Goal: Task Accomplishment & Management: Manage account settings

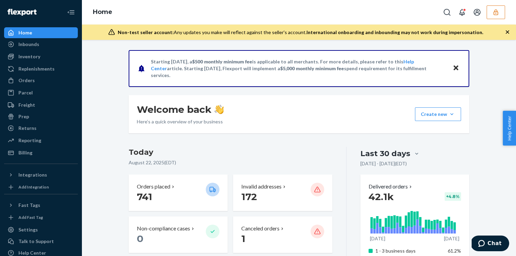
click at [490, 9] on button "button" at bounding box center [496, 12] width 18 height 14
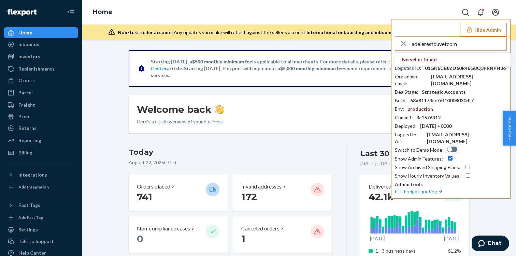
type input "adelerestduvetcom"
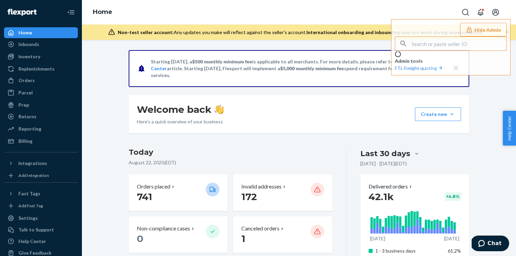
type input "adelerestduvetcom"
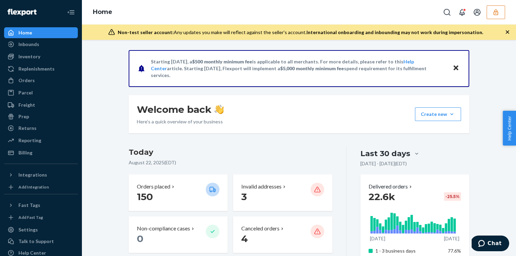
click at [498, 18] on button "button" at bounding box center [496, 12] width 18 height 14
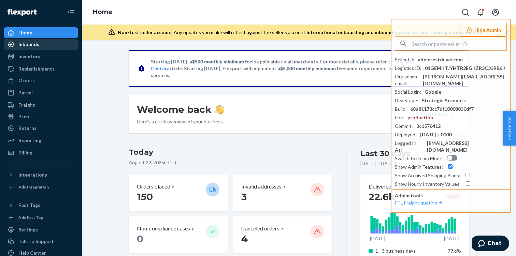
click at [32, 49] on link "Inbounds" at bounding box center [41, 44] width 74 height 11
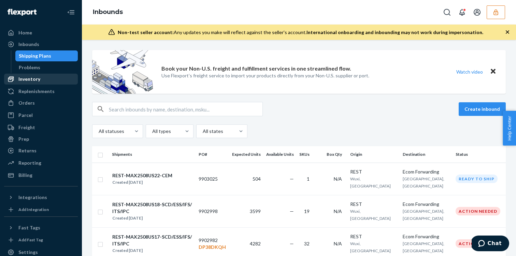
click at [34, 76] on div "Inventory" at bounding box center [29, 79] width 22 height 7
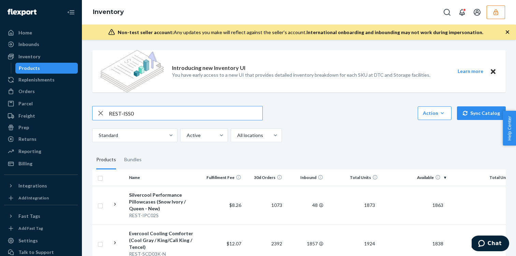
type input "REST-ISS0"
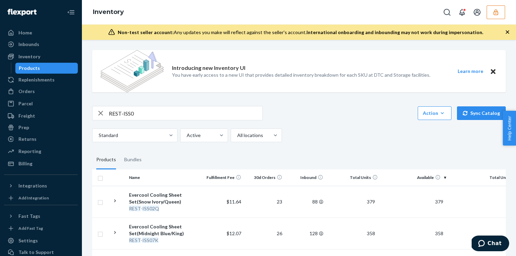
click at [162, 119] on input "REST-ISS0" at bounding box center [186, 114] width 154 height 14
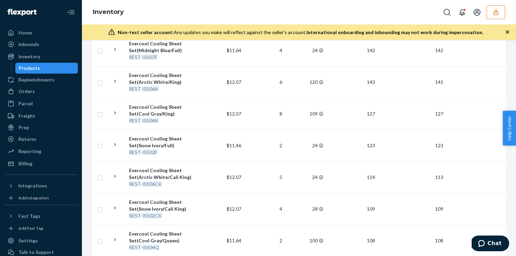
scroll to position [461, 0]
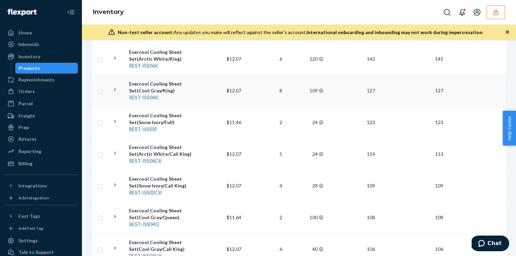
click at [165, 96] on div "REST - ISS04K" at bounding box center [164, 97] width 71 height 7
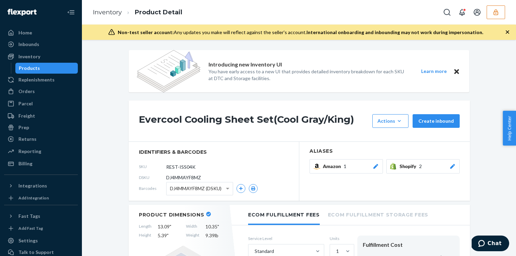
click at [203, 190] on span "DJ4MMAYF8MZ (DSKU)" at bounding box center [196, 189] width 52 height 12
click at [213, 168] on input "REST-ISS04K" at bounding box center [196, 167] width 53 height 13
click at [196, 133] on div "Evercool Cooling Sheet Set(Cool Gray/King) Actions Hide Request removal Create …" at bounding box center [300, 121] width 342 height 41
click at [251, 187] on button "button" at bounding box center [253, 188] width 9 height 9
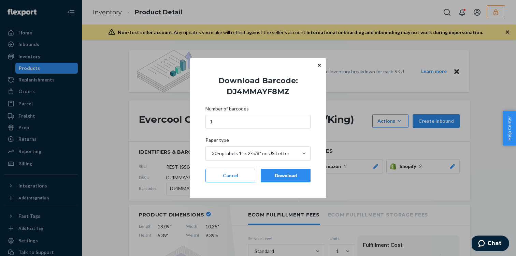
click at [280, 172] on button "Download" at bounding box center [286, 176] width 50 height 14
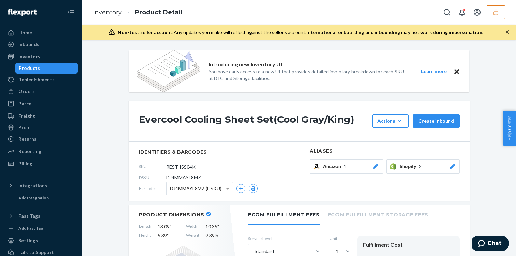
click at [492, 8] on button "button" at bounding box center [496, 12] width 18 height 14
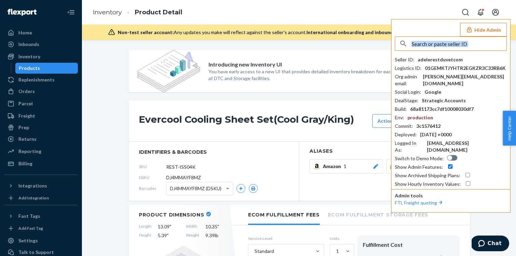
click at [414, 46] on input "text" at bounding box center [459, 44] width 95 height 14
paste input "edvinasmoeriecom"
type input "edvinasmoeriecom"
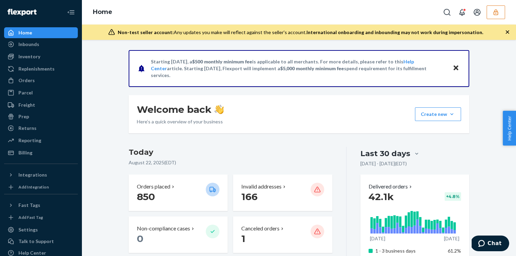
click at [497, 12] on icon "button" at bounding box center [496, 12] width 7 height 7
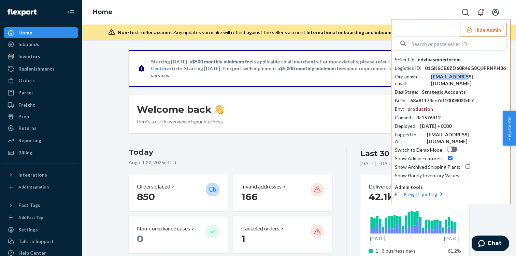
click at [467, 73] on div "edvinas@moerie.com" at bounding box center [469, 80] width 76 height 14
click at [466, 73] on div "edvinas@moerie.com" at bounding box center [469, 80] width 76 height 14
copy div "edvinas@moerie.com"
click at [443, 48] on input "text" at bounding box center [459, 44] width 95 height 14
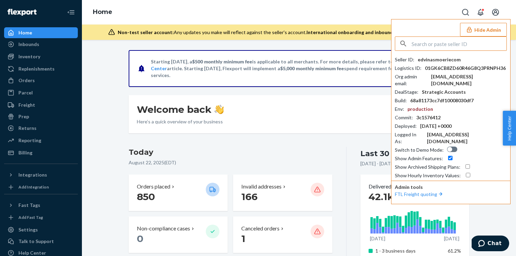
paste input "contactoldcountrykitchenwarecom"
type input "contactoldcountrykitchenwarecom"
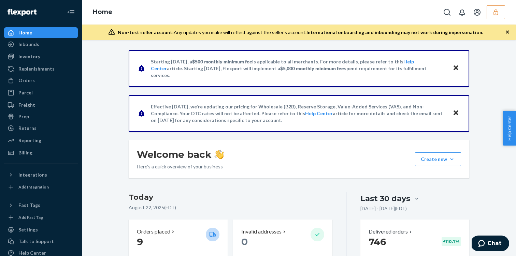
click at [498, 14] on icon "button" at bounding box center [496, 12] width 7 height 7
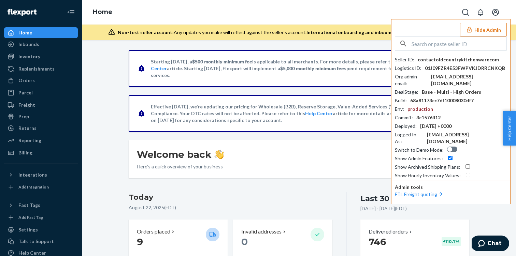
click at [439, 78] on div "contact@oldcountrykitchenware.com" at bounding box center [469, 80] width 76 height 14
click at [462, 40] on input "text" at bounding box center [459, 44] width 95 height 14
paste input "kelliemythicalcom"
type input "kelliemythicalcom"
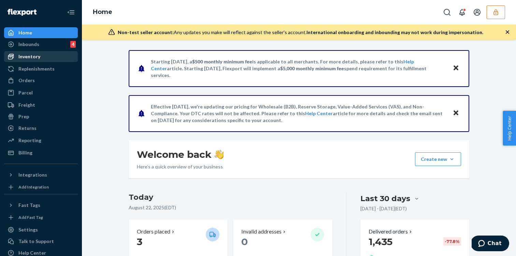
click at [33, 60] on div "Inventory" at bounding box center [41, 57] width 72 height 10
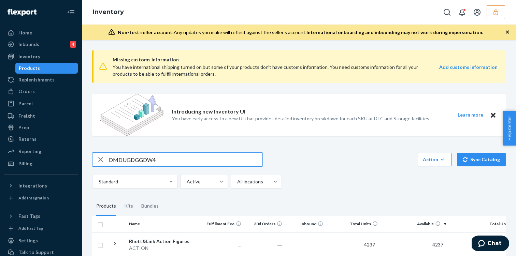
type input "DMDUGDGGDW4"
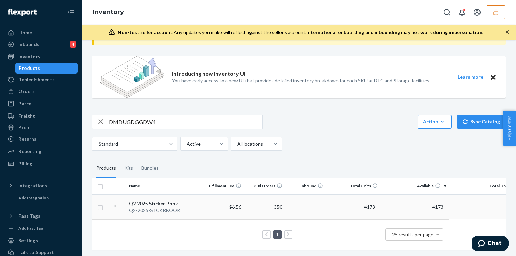
click at [197, 196] on td "Q2 2025 Sticker Book Q2-2025-STCKRBOOK" at bounding box center [164, 207] width 77 height 25
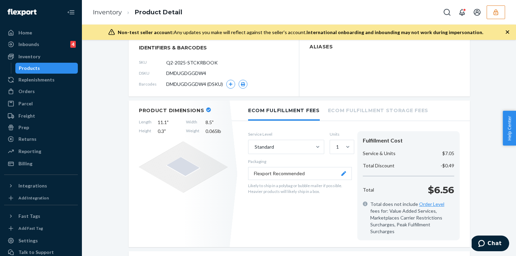
scroll to position [99, 0]
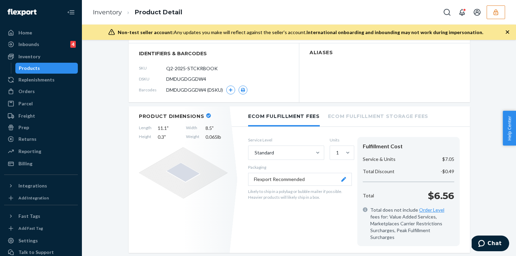
click at [343, 180] on icon at bounding box center [344, 179] width 5 height 5
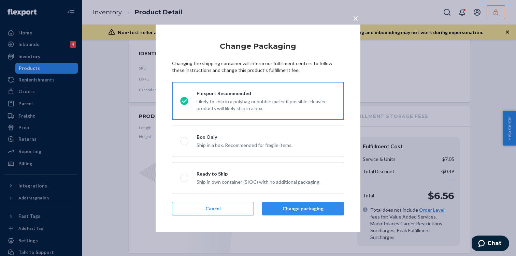
click at [120, 142] on div "× Change Packaging Changing the shipping container will inform our fulfillment …" at bounding box center [258, 128] width 516 height 256
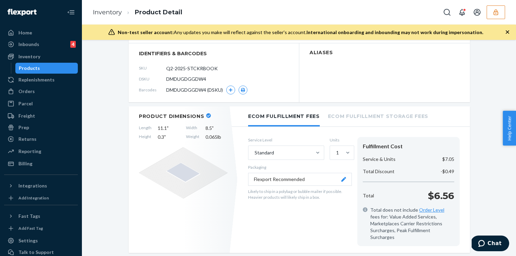
click at [192, 80] on span "DMDUGDGGDW4" at bounding box center [186, 79] width 40 height 7
copy span "DMDUGDGGDW4"
click at [344, 182] on button "Flexport Recommended" at bounding box center [300, 179] width 104 height 13
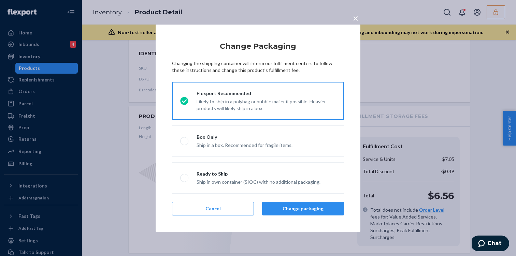
click at [375, 172] on div "× Change Packaging Changing the shipping container will inform our fulfillment …" at bounding box center [258, 128] width 516 height 256
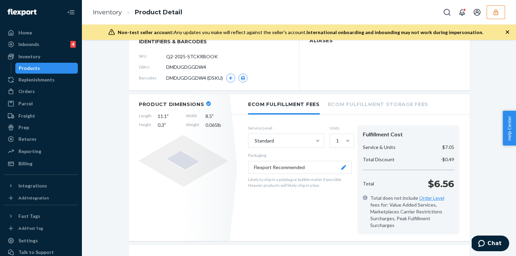
scroll to position [114, 0]
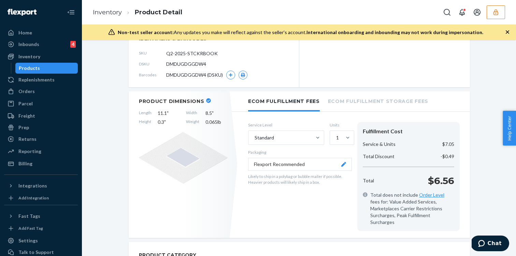
click at [344, 164] on icon at bounding box center [344, 164] width 5 height 5
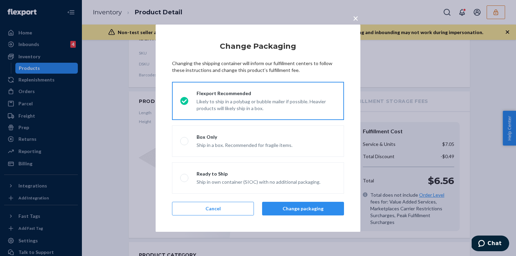
click at [355, 15] on span "×" at bounding box center [355, 18] width 5 height 12
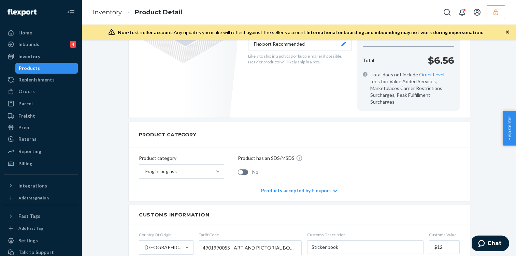
scroll to position [427, 0]
